Goal: Information Seeking & Learning: Learn about a topic

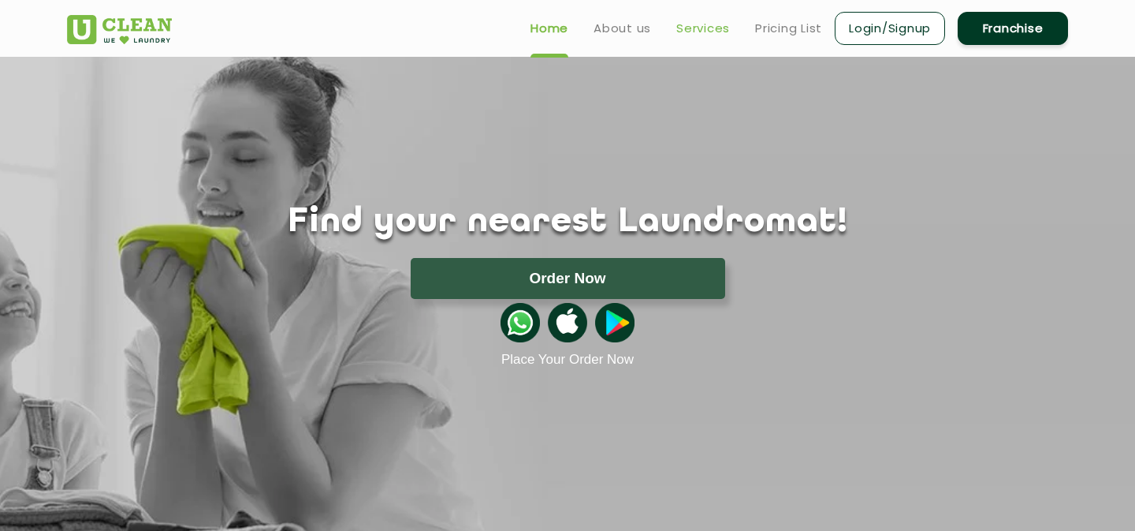
click at [709, 19] on link "Services" at bounding box center [703, 28] width 54 height 19
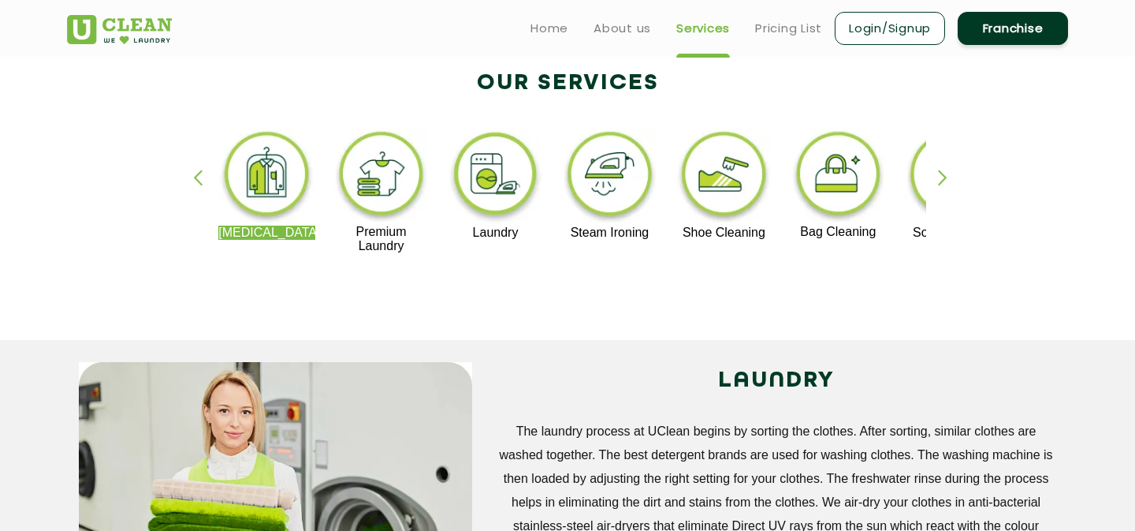
scroll to position [315, 0]
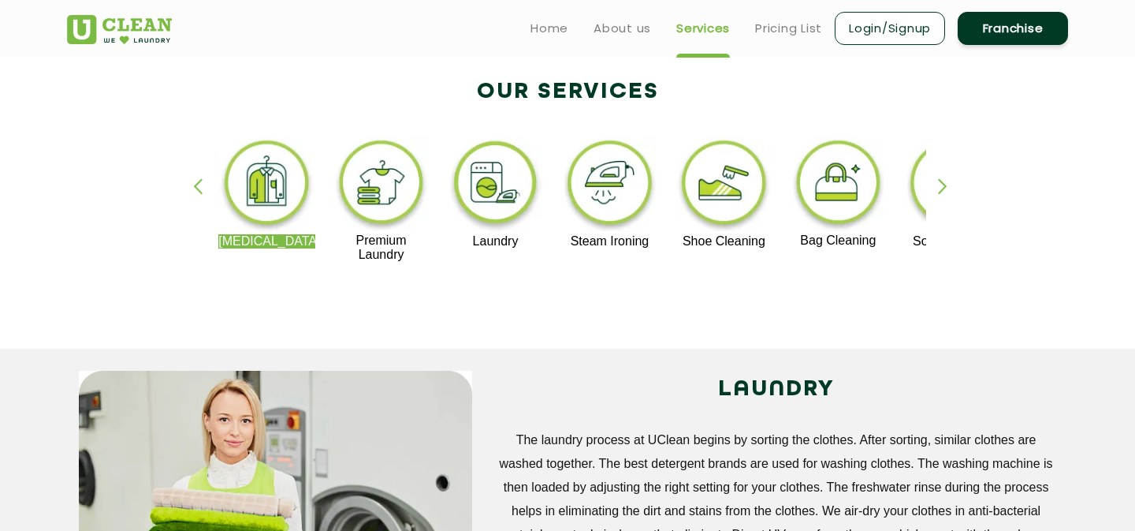
click at [947, 191] on div "button" at bounding box center [950, 199] width 24 height 43
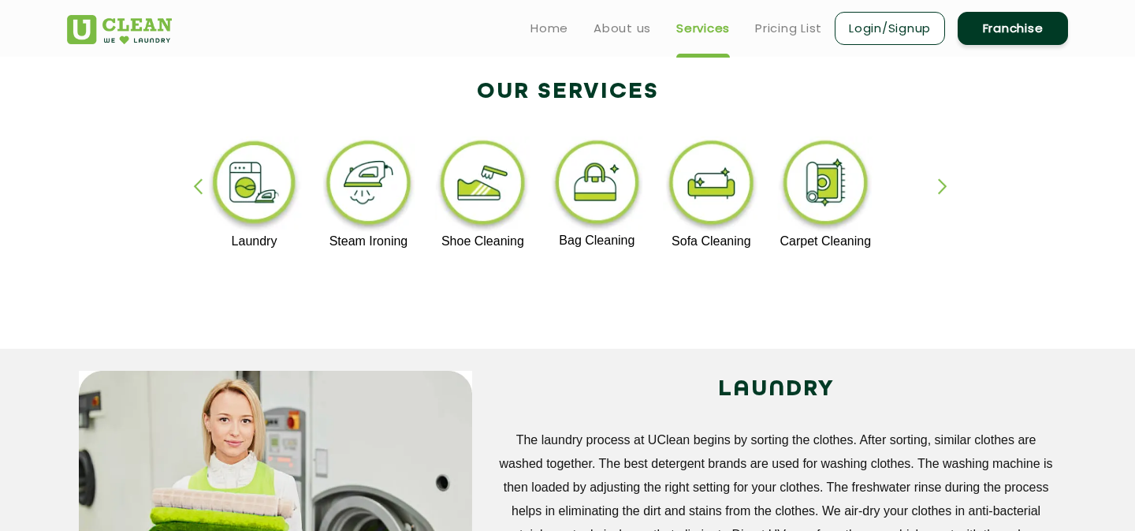
click at [947, 191] on div "button" at bounding box center [950, 199] width 24 height 43
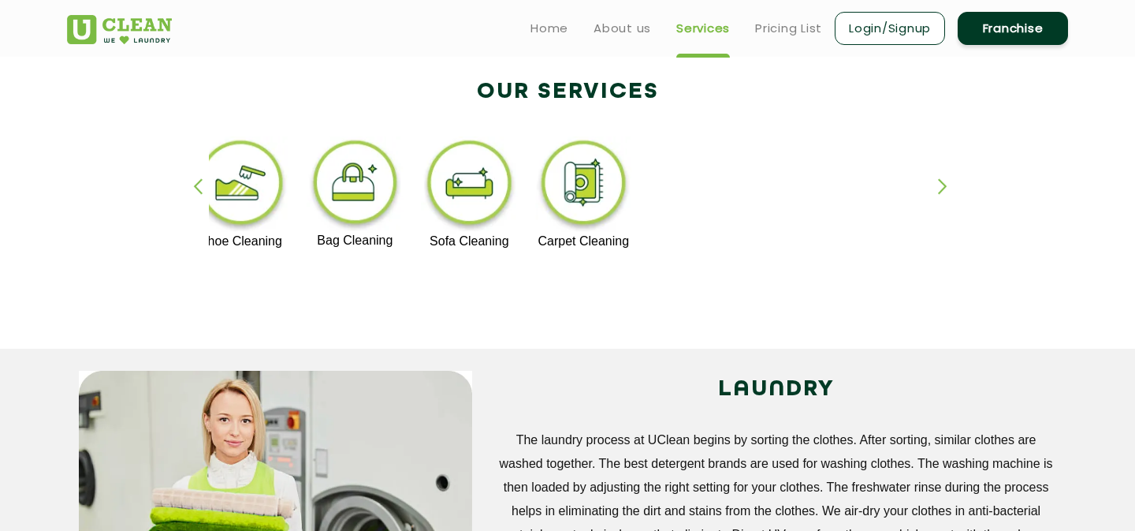
click at [196, 188] on div "button" at bounding box center [205, 199] width 24 height 43
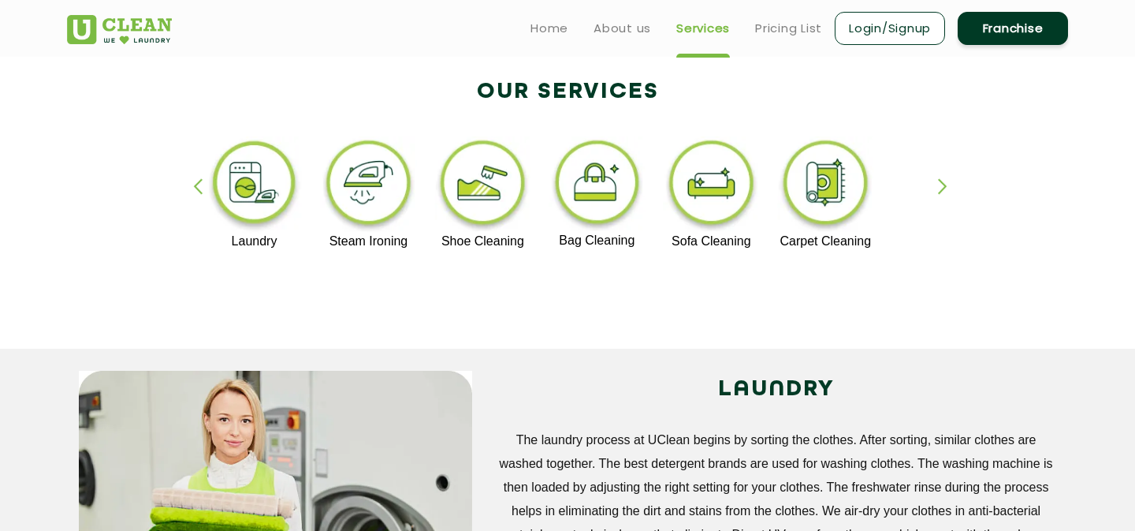
click at [196, 188] on div "button" at bounding box center [205, 199] width 24 height 43
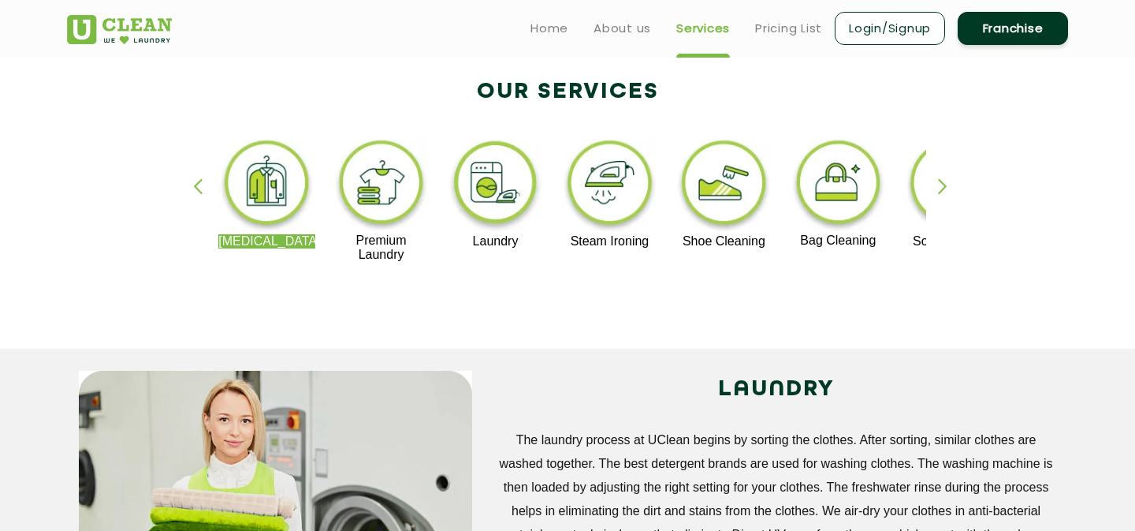
click at [504, 208] on img at bounding box center [495, 185] width 97 height 98
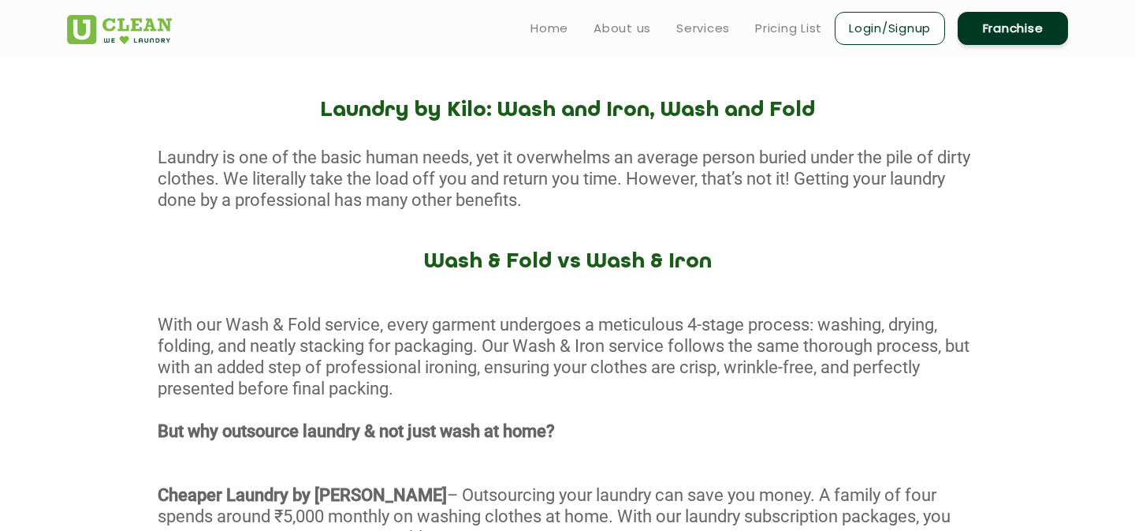
scroll to position [569, 0]
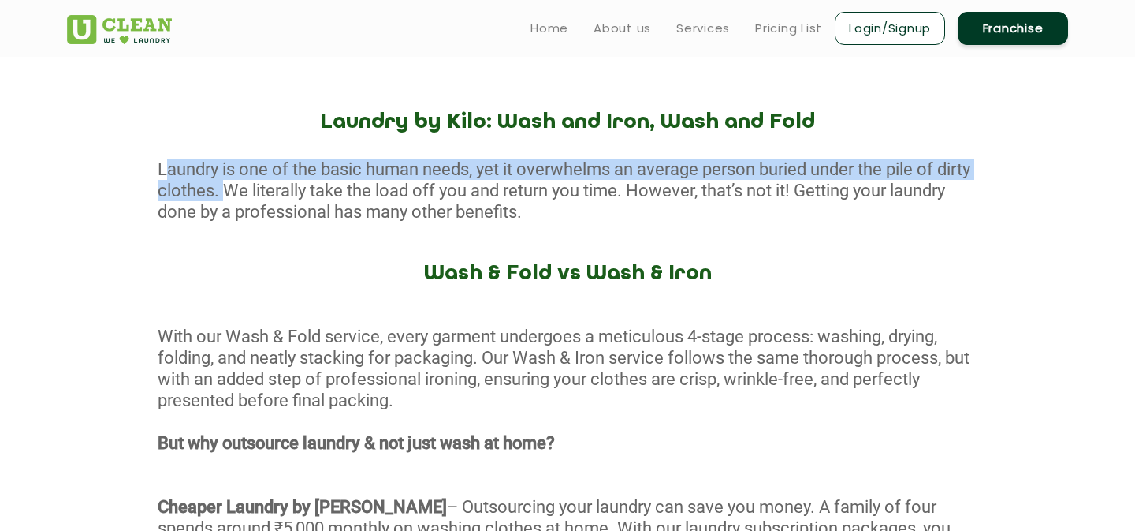
drag, startPoint x: 158, startPoint y: 169, endPoint x: 258, endPoint y: 190, distance: 101.4
click at [258, 190] on div "Laundry is one of the basic human needs, yet it overwhelms an average person bu…" at bounding box center [567, 190] width 1135 height 64
copy div "Laundry is one of the basic human needs, yet it overwhelms an average person bu…"
click at [684, 251] on div "Laundry by [PERSON_NAME]: Wash and Iron, Wash and Fold Laundry is one of the ba…" at bounding box center [567, 471] width 1135 height 723
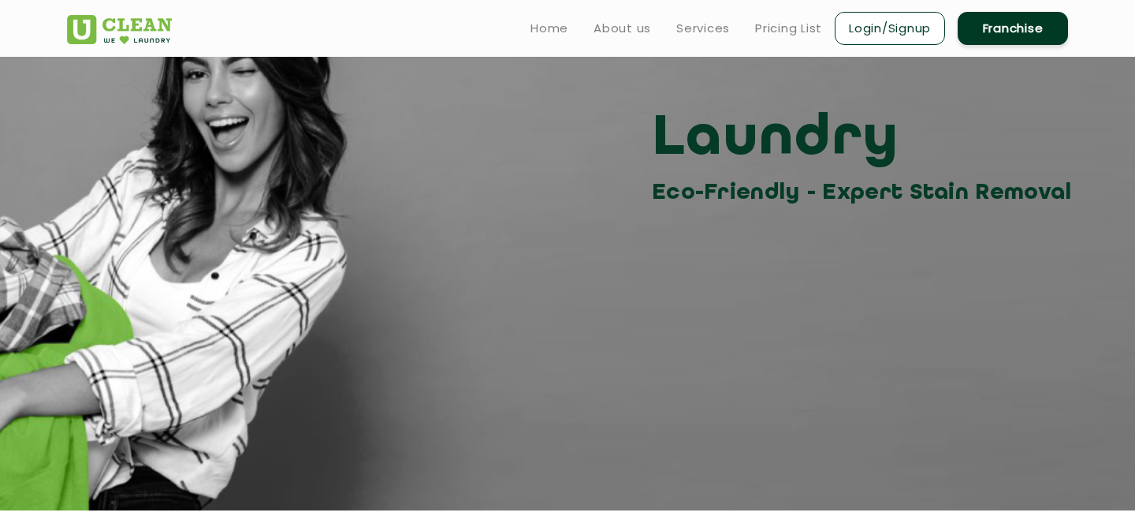
scroll to position [0, 0]
